Goal: Task Accomplishment & Management: Use online tool/utility

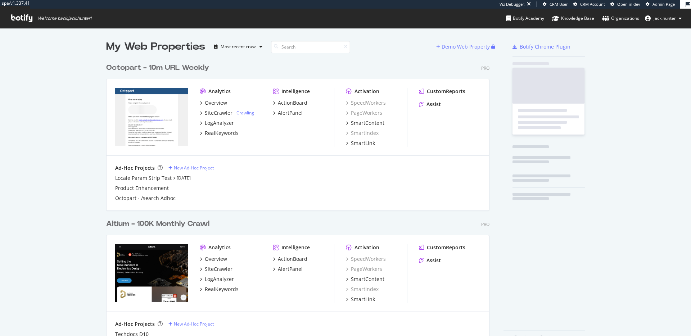
scroll to position [292, 389]
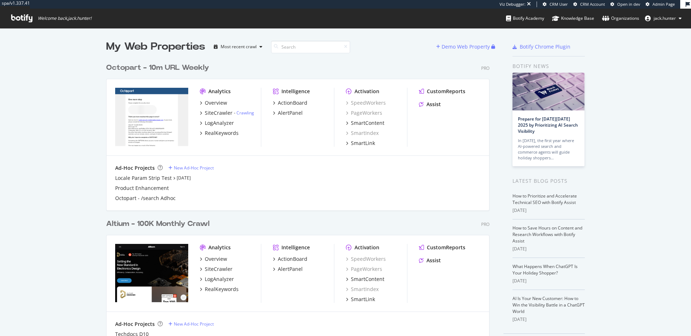
click at [137, 64] on div "Octopart - 10m URL Weekly" at bounding box center [157, 68] width 103 height 10
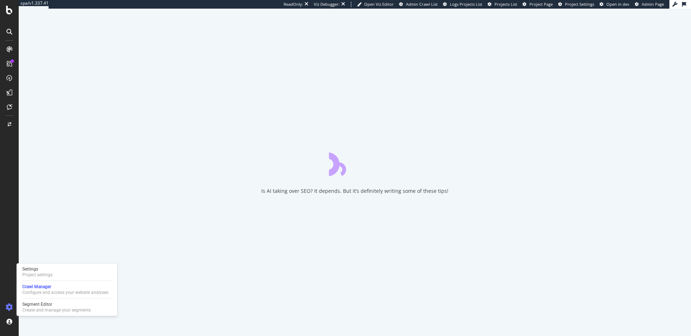
click at [44, 279] on div "Settings Project settings Crawl Manager Configure and access your website analy…" at bounding box center [67, 290] width 101 height 53
click at [45, 277] on div "Project settings" at bounding box center [37, 275] width 30 height 6
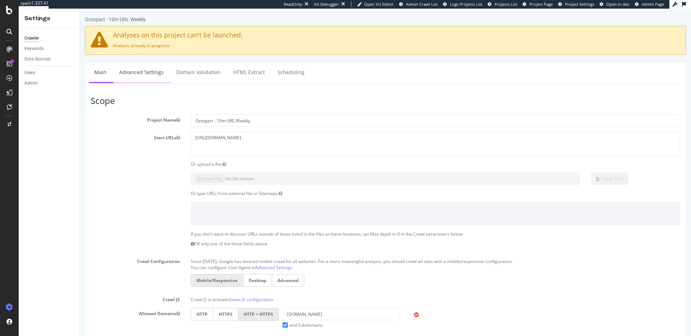
click at [157, 73] on link "Advanced Settings" at bounding box center [141, 72] width 55 height 20
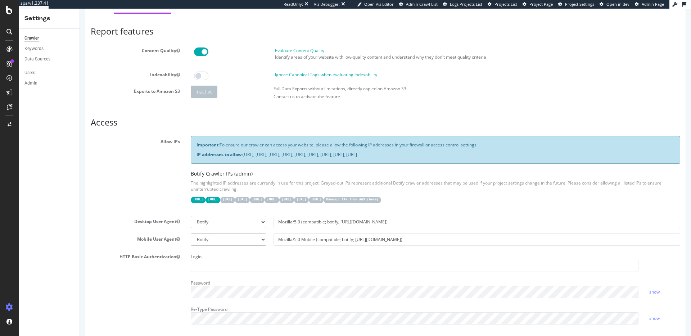
scroll to position [72, 0]
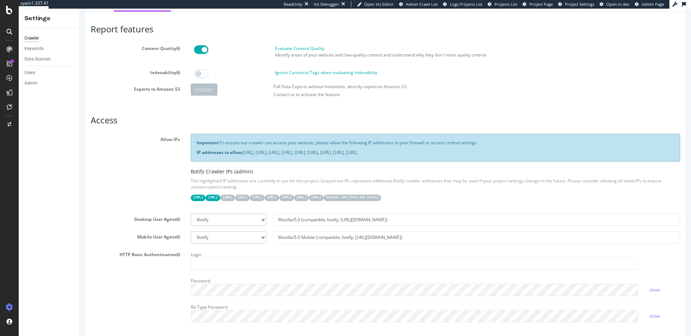
drag, startPoint x: 245, startPoint y: 155, endPoint x: 542, endPoint y: 156, distance: 297.1
click at [542, 156] on p "IP addresses to allow: 31.41.37.0/24, 44.206.2.192/26, 15.235.106.96/27, 52.6.2…" at bounding box center [436, 152] width 478 height 6
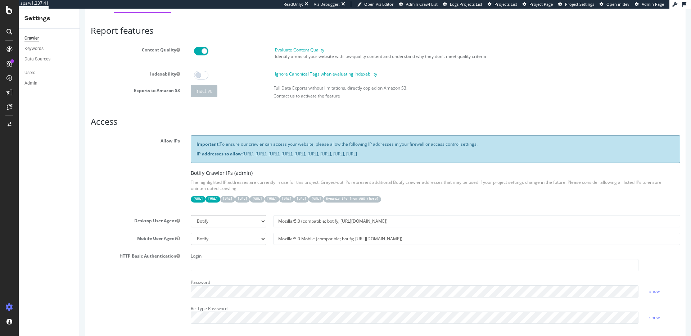
copy p "31.41.37.0/24, 44.206.2.192/26, 15.235.106.96/27, 52.6.26.195/32, 52.203.178.22…"
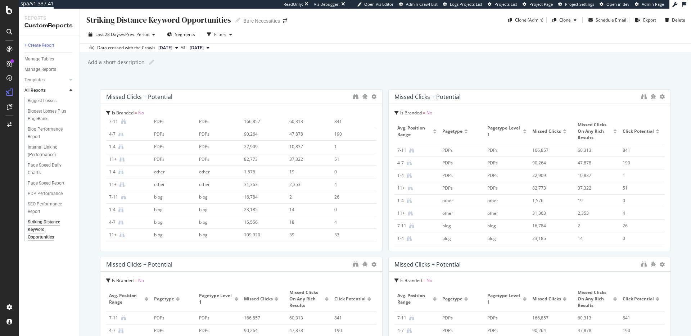
scroll to position [46, 0]
click at [373, 95] on icon at bounding box center [374, 96] width 5 height 5
click at [381, 108] on icon at bounding box center [382, 108] width 4 height 4
click at [374, 98] on icon at bounding box center [374, 96] width 5 height 5
drag, startPoint x: 384, startPoint y: 111, endPoint x: 379, endPoint y: 108, distance: 5.5
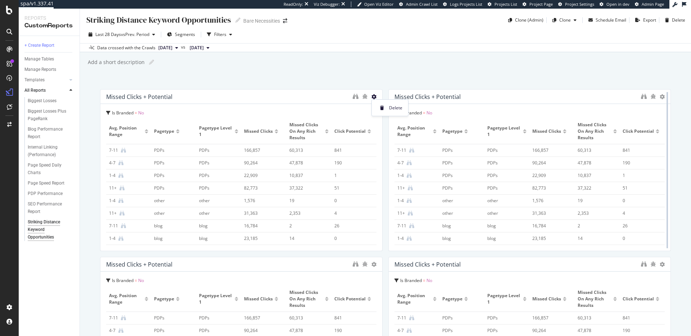
click at [384, 111] on span at bounding box center [382, 108] width 9 height 9
click at [374, 96] on icon at bounding box center [374, 96] width 5 height 5
click at [384, 110] on icon at bounding box center [382, 108] width 4 height 4
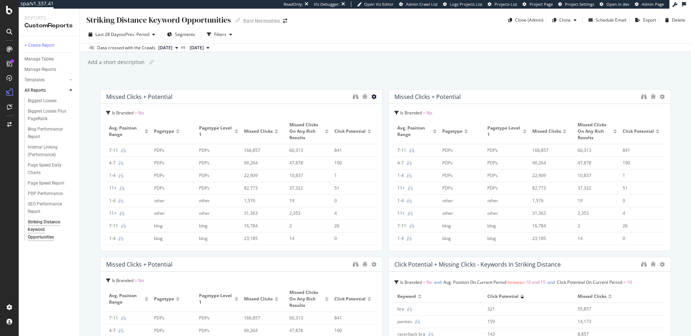
click at [373, 98] on icon at bounding box center [374, 96] width 5 height 5
click at [382, 108] on icon at bounding box center [382, 108] width 4 height 4
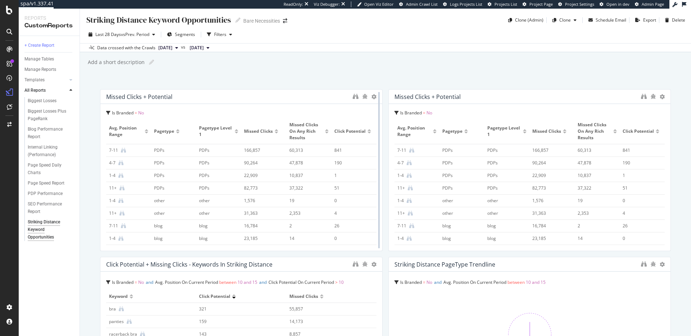
click at [376, 99] on div at bounding box center [379, 170] width 7 height 162
click at [373, 98] on icon at bounding box center [374, 96] width 5 height 5
click at [381, 108] on icon at bounding box center [382, 108] width 4 height 4
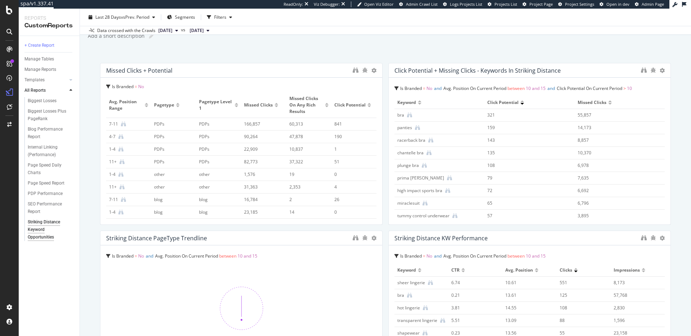
scroll to position [0, 0]
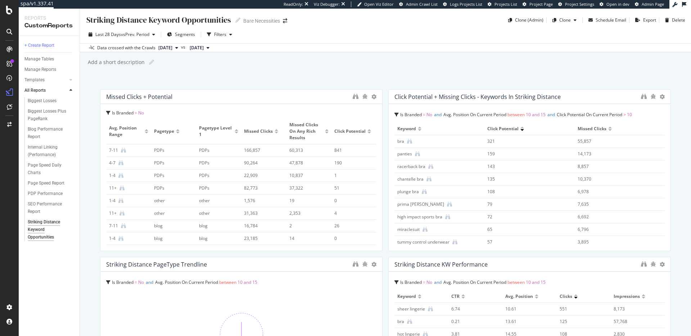
click at [344, 64] on div "Add a short description Add a short description" at bounding box center [389, 62] width 604 height 11
click at [384, 70] on div "Striking Distance Keyword Opportunities Striking Distance Keyword Opportunities…" at bounding box center [385, 173] width 611 height 328
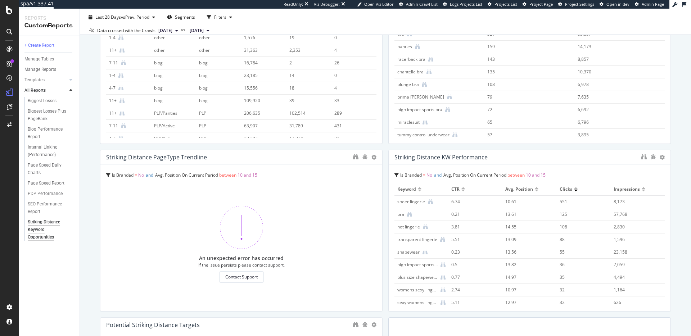
scroll to position [115, 0]
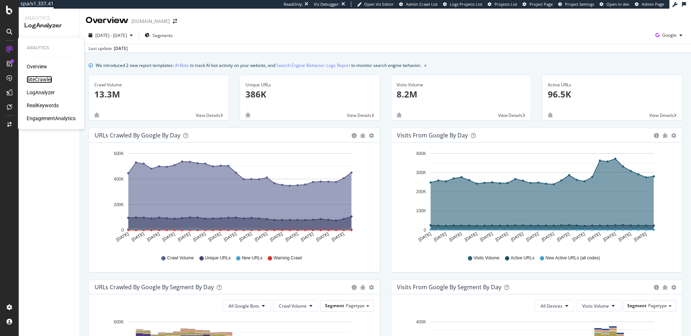
click at [31, 79] on div "SiteCrawler" at bounding box center [40, 79] width 26 height 7
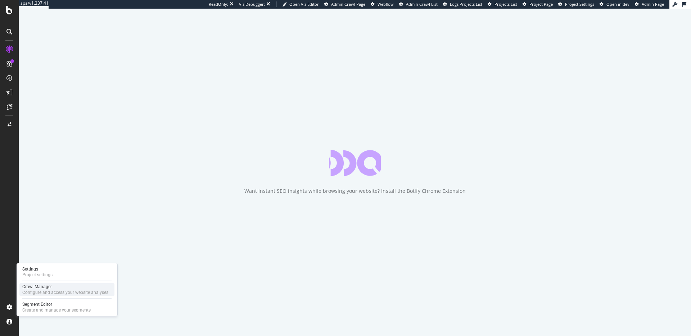
click at [39, 289] on div "Crawl Manager" at bounding box center [65, 287] width 86 height 6
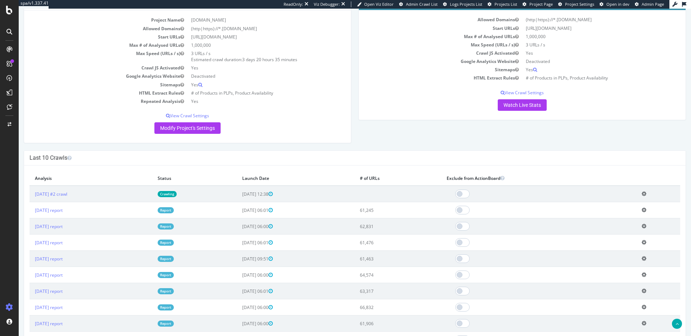
scroll to position [75, 0]
click at [57, 193] on link "2025 Sep. 24th #2 crawl" at bounding box center [51, 194] width 32 height 6
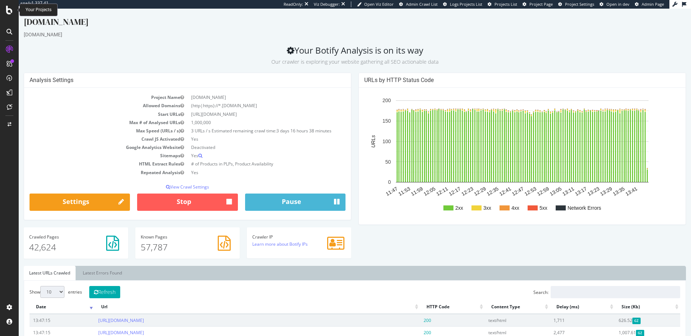
click at [10, 13] on icon at bounding box center [9, 10] width 6 height 9
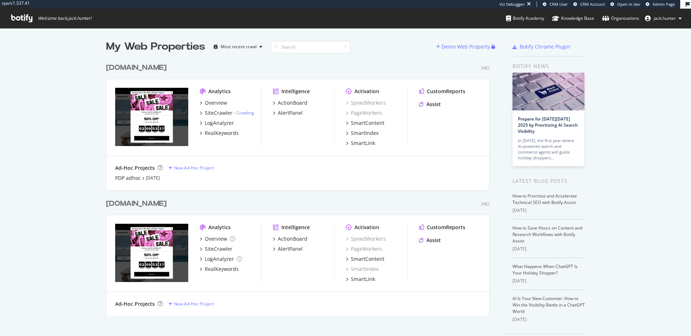
click at [156, 66] on div "www.converse.com" at bounding box center [136, 68] width 60 height 10
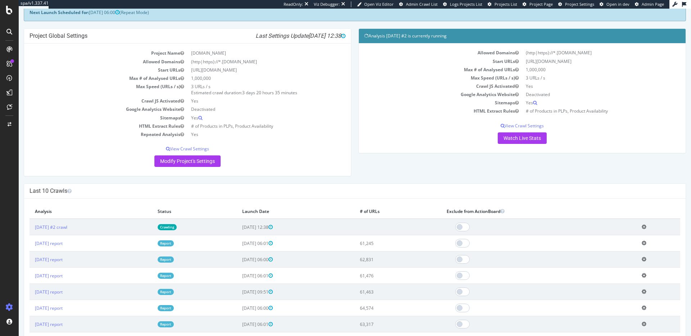
scroll to position [42, 0]
click at [67, 228] on link "2025 Sep. 24th #2 crawl" at bounding box center [51, 227] width 32 height 6
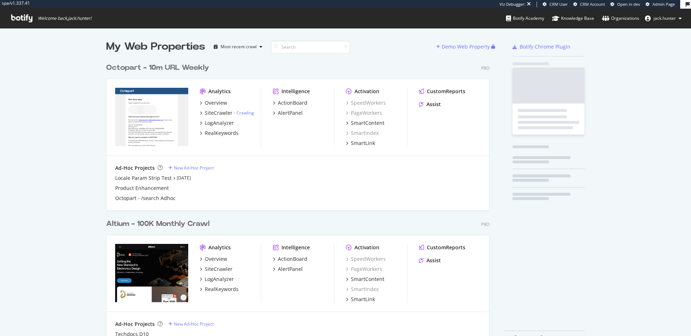
scroll to position [292, 389]
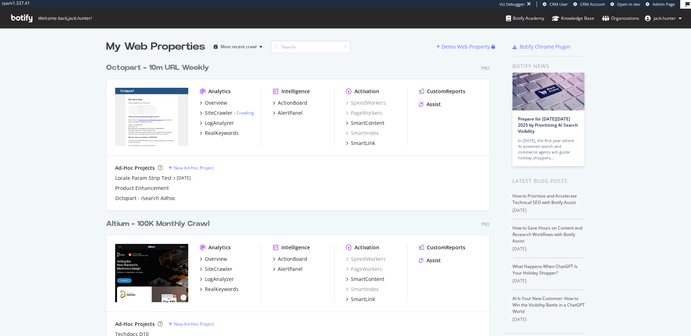
click at [121, 70] on div "Octopart - 10m URL Weekly" at bounding box center [157, 68] width 103 height 10
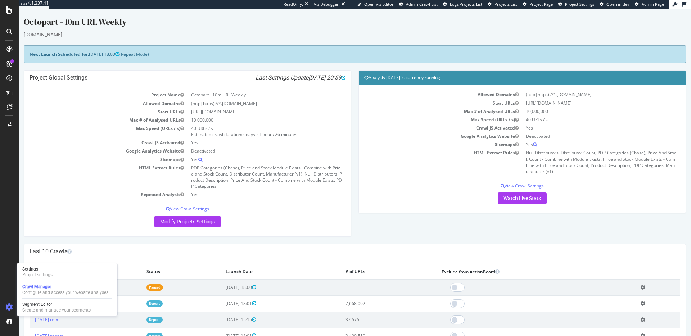
click at [179, 250] on h4 "Last 10 Crawls" at bounding box center [355, 251] width 651 height 7
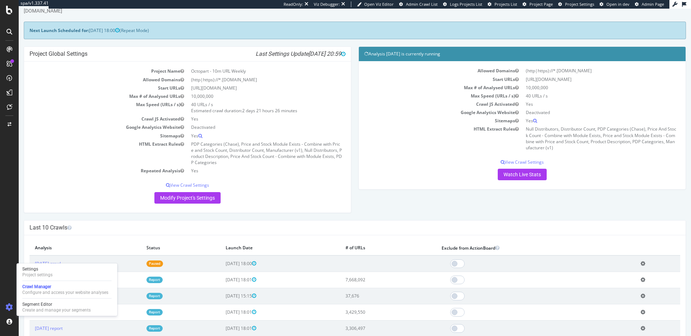
scroll to position [32, 0]
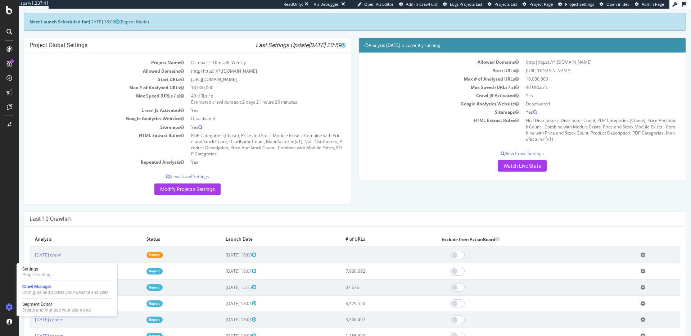
click at [100, 255] on td "[DATE] crawl" at bounding box center [86, 255] width 112 height 17
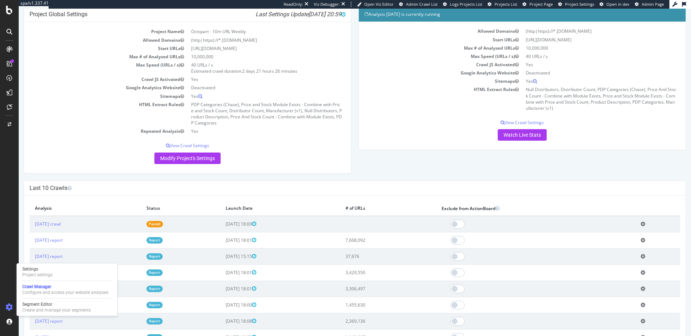
scroll to position [64, 0]
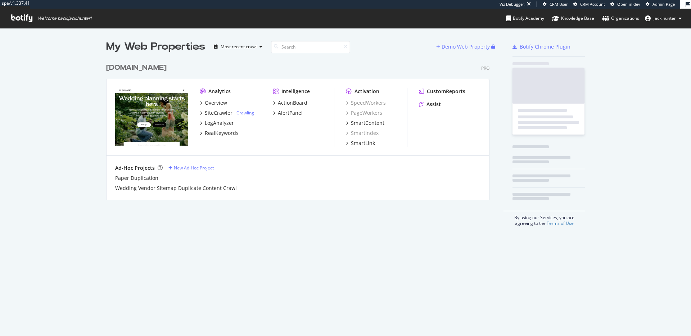
scroll to position [146, 389]
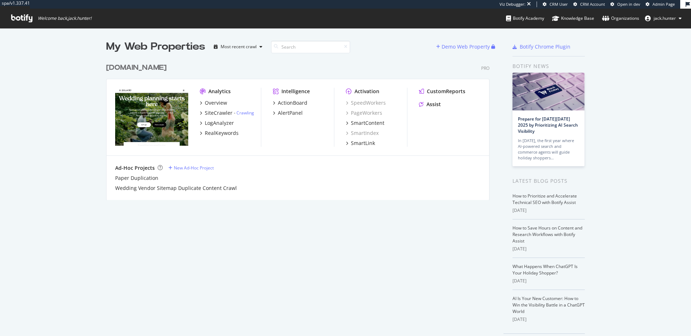
click at [115, 69] on div "[DOMAIN_NAME]" at bounding box center [136, 68] width 60 height 10
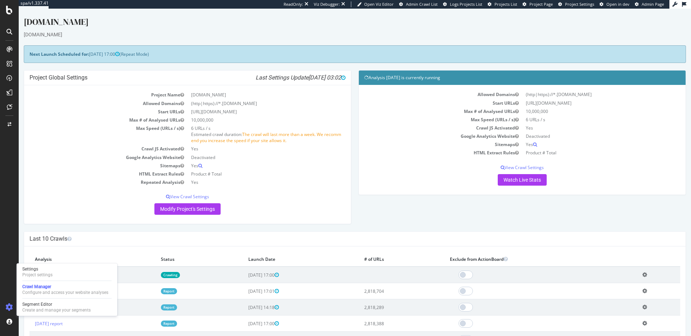
click at [127, 241] on h4 "Last 10 Crawls" at bounding box center [355, 239] width 651 height 7
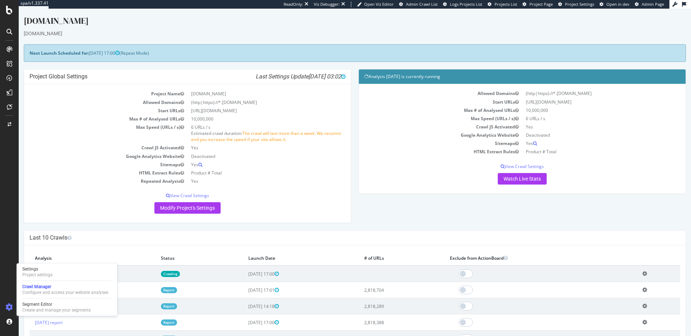
click at [127, 235] on h4 "Last 10 Crawls" at bounding box center [355, 237] width 651 height 7
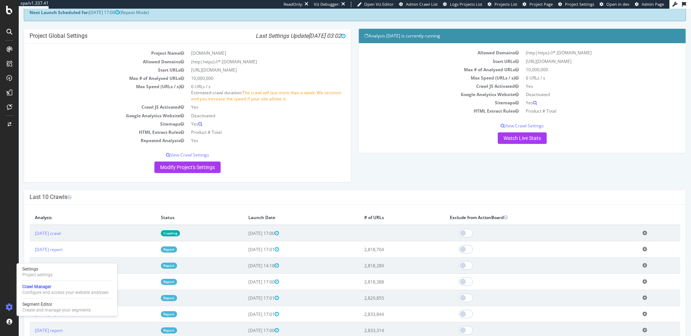
scroll to position [49, 0]
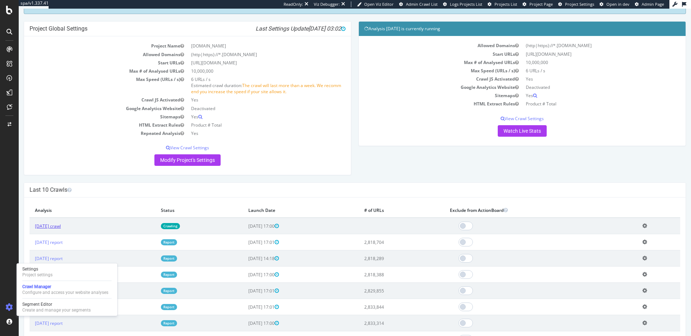
click at [60, 226] on link "2025 Sep. 19th crawl" at bounding box center [48, 226] width 26 height 6
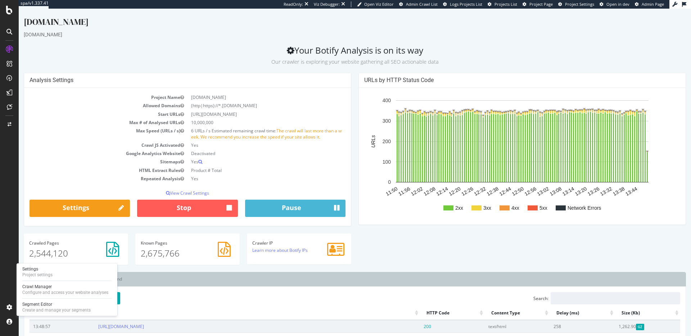
click at [535, 207] on rect "A chart." at bounding box center [533, 208] width 10 height 5
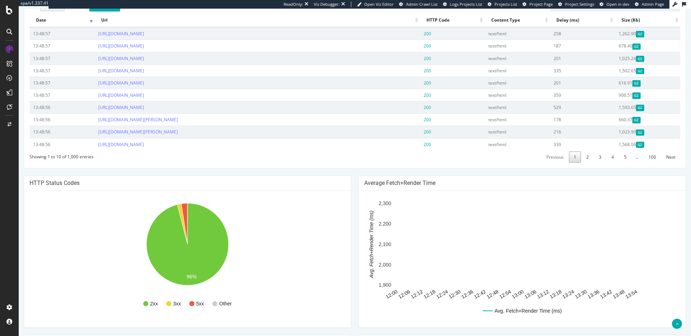
scroll to position [295, 0]
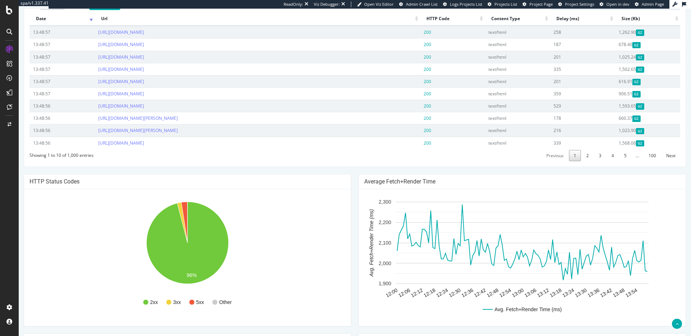
click at [187, 201] on rect "A chart." at bounding box center [188, 258] width 316 height 126
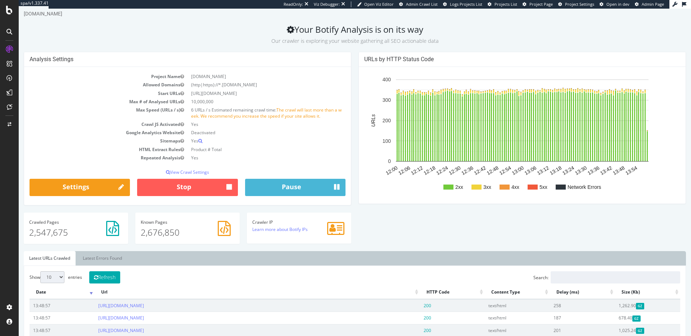
scroll to position [0, 0]
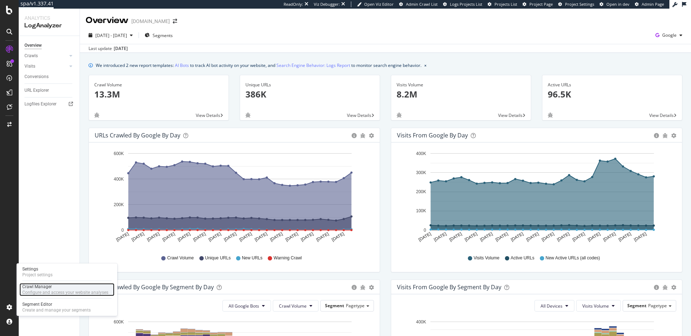
click at [32, 293] on div "Configure and access your website analyses" at bounding box center [65, 293] width 86 height 6
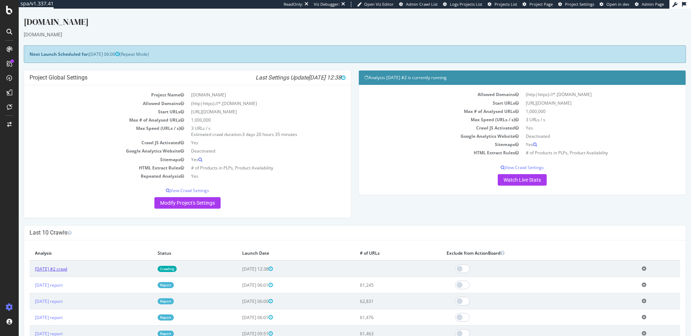
click at [67, 267] on link "[DATE] #2 crawl" at bounding box center [51, 269] width 32 height 6
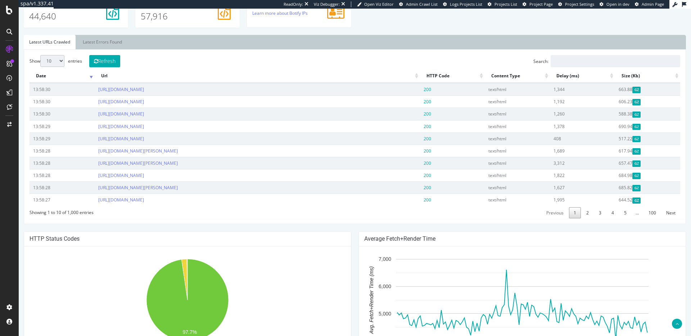
scroll to position [359, 0]
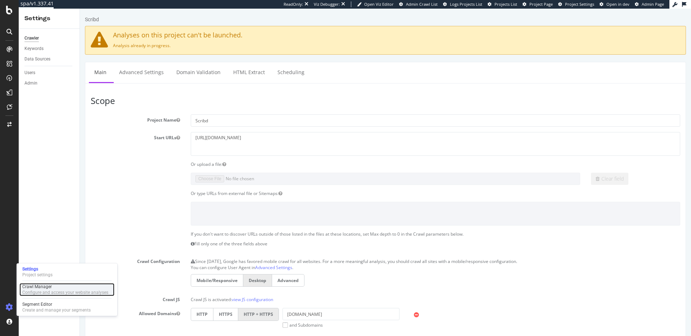
click at [53, 290] on div "Configure and access your website analyses" at bounding box center [65, 293] width 86 height 6
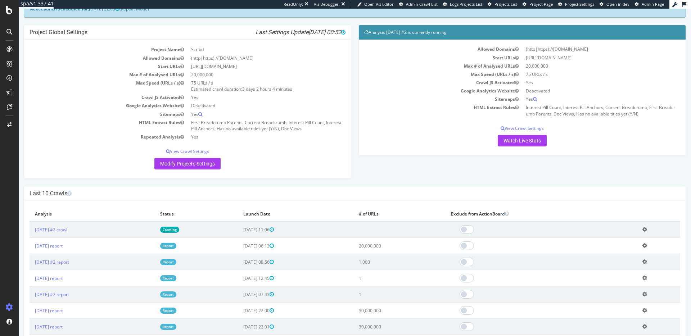
scroll to position [46, 0]
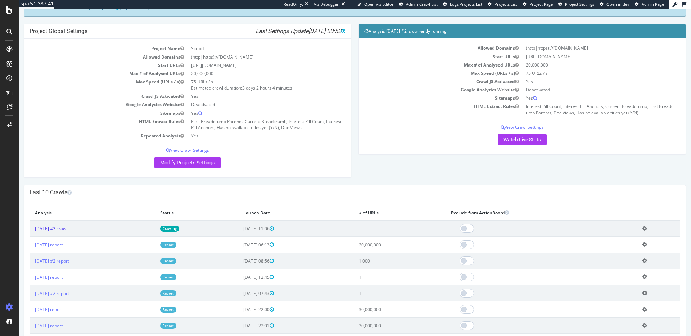
click at [67, 231] on link "2025 Sep. 23rd #2 crawl" at bounding box center [51, 229] width 32 height 6
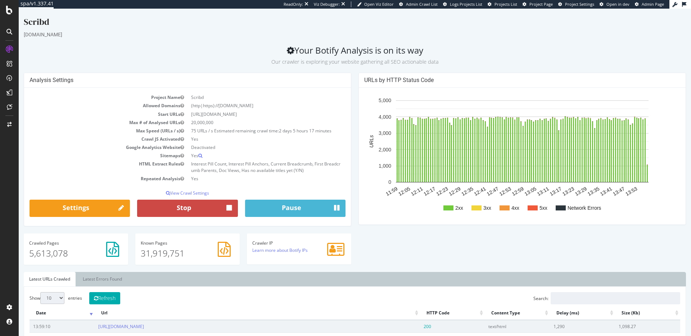
click at [208, 208] on button "Stop" at bounding box center [187, 208] width 100 height 17
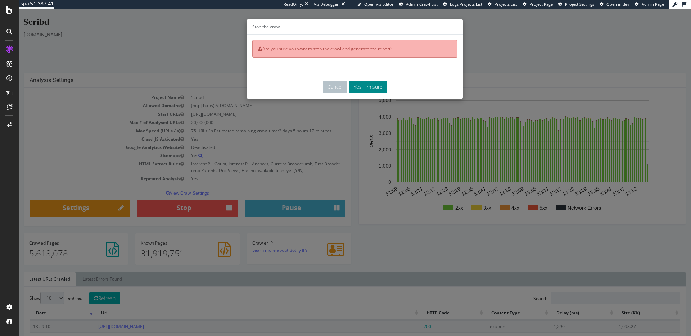
click at [383, 90] on button "Yes, I'm sure" at bounding box center [368, 87] width 38 height 12
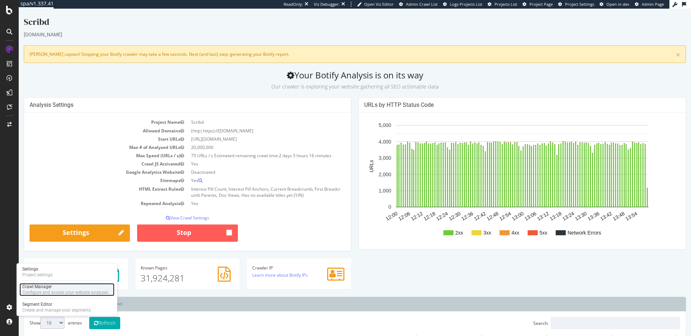
click at [39, 287] on div "Crawl Manager" at bounding box center [65, 287] width 86 height 6
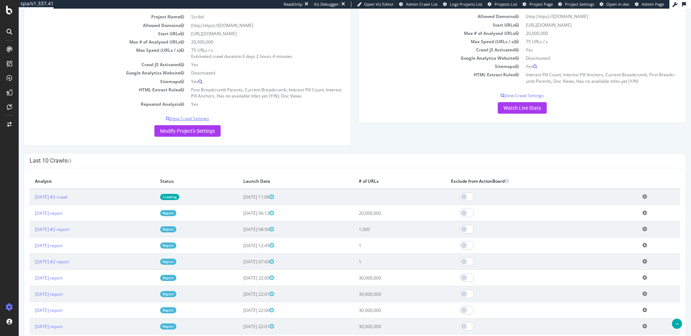
scroll to position [79, 0]
click at [647, 197] on icon at bounding box center [645, 195] width 5 height 5
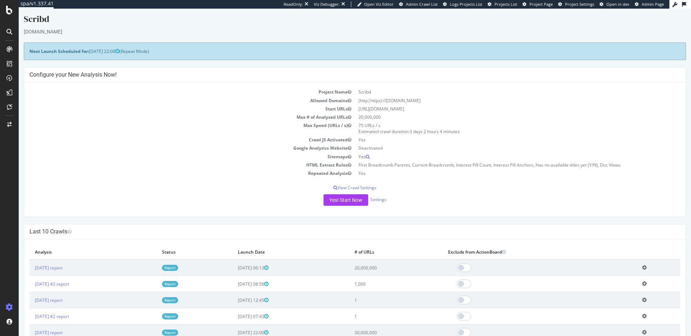
scroll to position [35, 0]
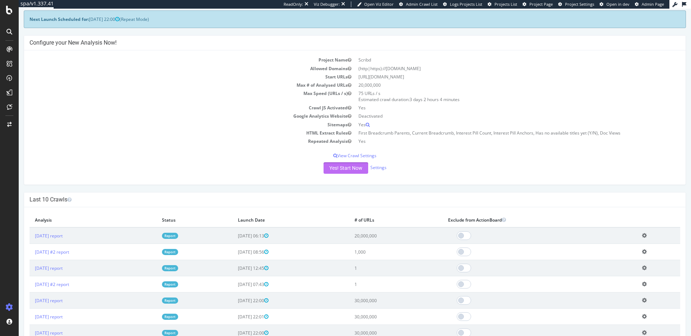
click at [338, 170] on button "Yes! Start Now" at bounding box center [346, 168] width 45 height 12
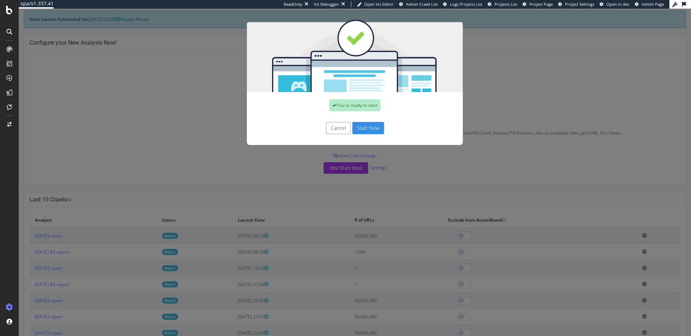
click at [370, 130] on button "Start Now" at bounding box center [369, 128] width 32 height 12
